Goal: Information Seeking & Learning: Learn about a topic

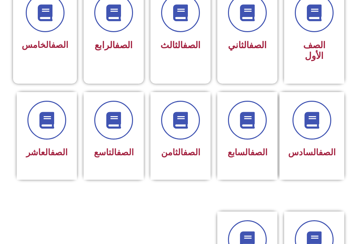
scroll to position [204, 0]
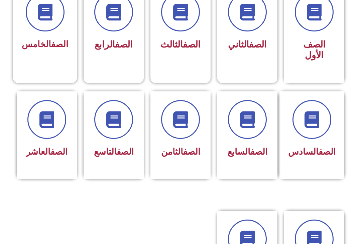
click at [244, 116] on icon at bounding box center [247, 119] width 17 height 17
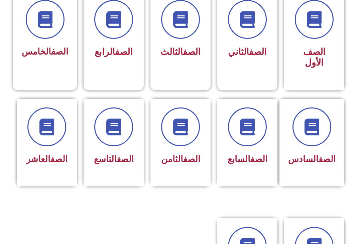
scroll to position [196, 0]
click at [175, 123] on icon at bounding box center [180, 126] width 17 height 17
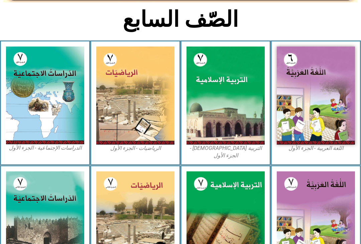
scroll to position [149, 0]
click at [223, 93] on img at bounding box center [226, 95] width 78 height 98
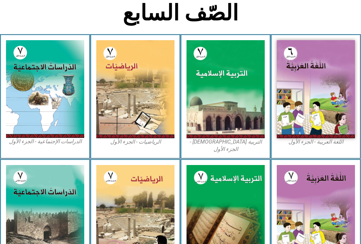
scroll to position [155, 0]
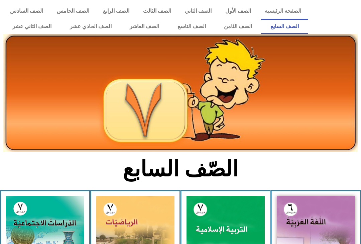
scroll to position [162, 0]
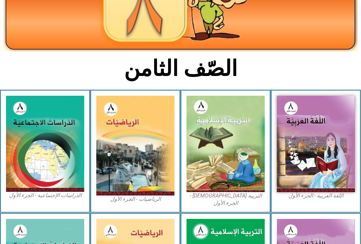
scroll to position [100, 0]
click at [205, 169] on img at bounding box center [226, 144] width 78 height 96
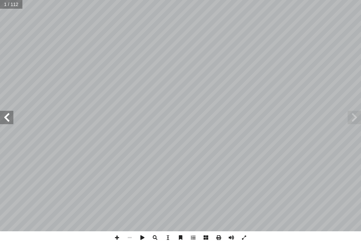
click at [359, 119] on span at bounding box center [354, 117] width 13 height 13
click at [353, 124] on span at bounding box center [354, 117] width 13 height 13
click at [357, 117] on span at bounding box center [354, 117] width 13 height 13
click at [356, 116] on span at bounding box center [354, 117] width 13 height 13
click at [359, 116] on span at bounding box center [354, 117] width 13 height 13
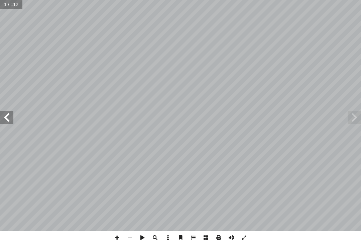
click at [357, 121] on span at bounding box center [354, 117] width 13 height 13
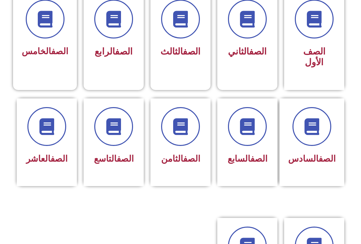
scroll to position [202, 0]
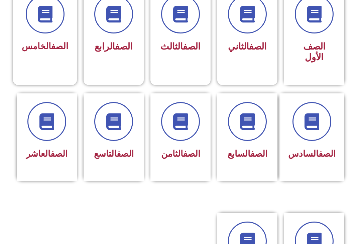
click at [179, 133] on span at bounding box center [180, 121] width 39 height 39
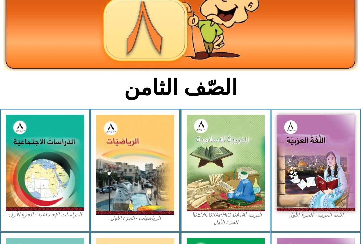
scroll to position [91, 0]
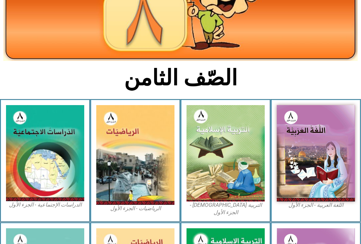
click at [234, 151] on img at bounding box center [226, 153] width 78 height 96
